Goal: Contribute content

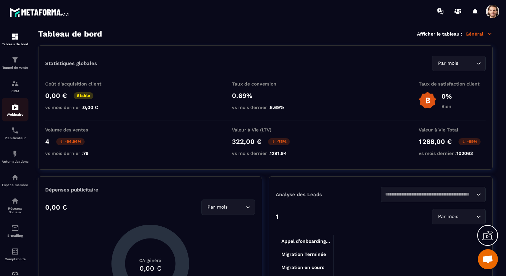
click at [15, 109] on img at bounding box center [15, 107] width 8 height 8
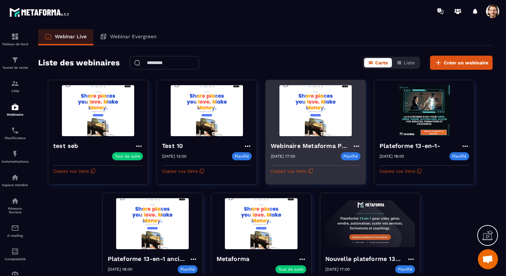
click at [321, 145] on h4 "Webinaire Metaforma Plateforme 13-en-1" at bounding box center [312, 145] width 82 height 9
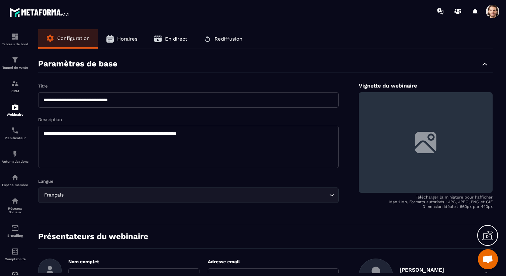
click at [178, 39] on span "En direct" at bounding box center [176, 39] width 22 height 6
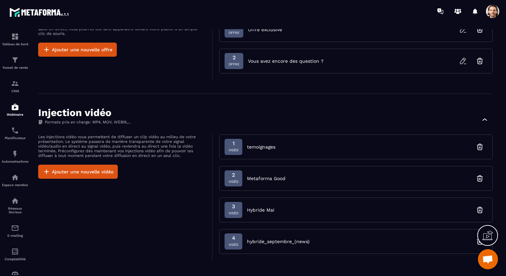
scroll to position [414, 0]
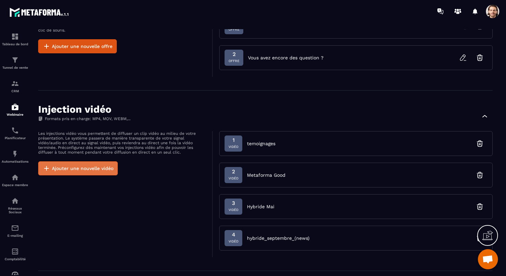
click at [105, 171] on button "Ajouter une nouvelle vidéo" at bounding box center [78, 168] width 80 height 14
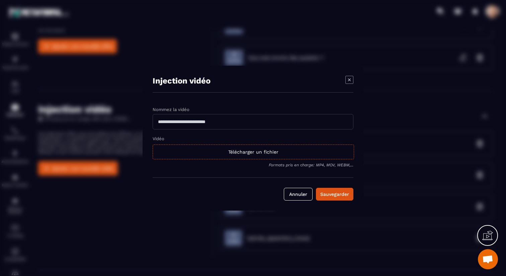
click at [174, 129] on form "Nommez la vidéo Vidéo Télécharger un fichier Formats pris en charge: MP4, MOV, …" at bounding box center [253, 153] width 201 height 94
click at [174, 125] on input "Modal window" at bounding box center [253, 121] width 201 height 15
type input "**********"
click at [239, 151] on div "Télécharger un fichier" at bounding box center [254, 151] width 202 height 15
click at [0, 0] on input "Vidéo Télécharger un fichier" at bounding box center [0, 0] width 0 height 0
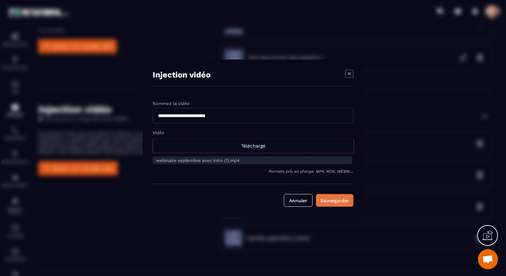
click at [346, 203] on div "Sauvegarder" at bounding box center [334, 200] width 29 height 7
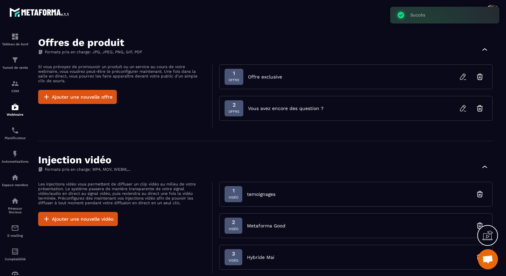
scroll to position [202, 0]
